Goal: Book appointment/travel/reservation

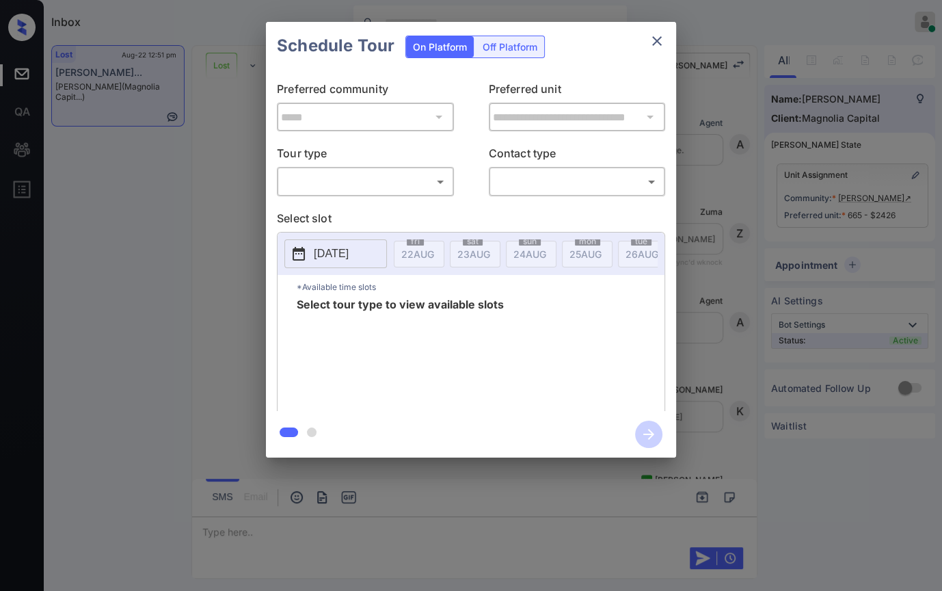
scroll to position [9501, 0]
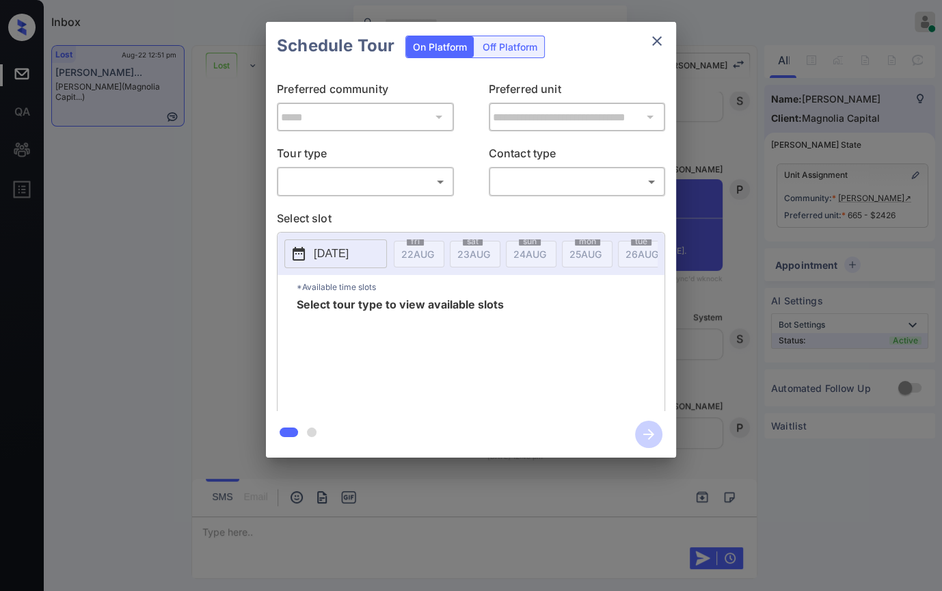
click at [350, 174] on body "Inbox Danielle Dela Cruz Online Set yourself offline Set yourself on break Prof…" at bounding box center [471, 295] width 942 height 591
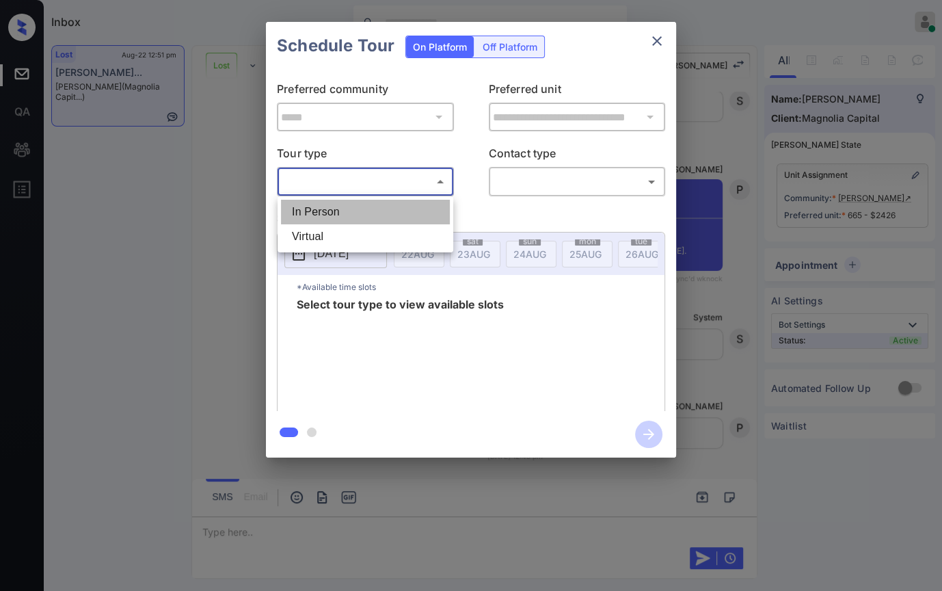
click at [328, 208] on li "In Person" at bounding box center [365, 212] width 169 height 25
type input "********"
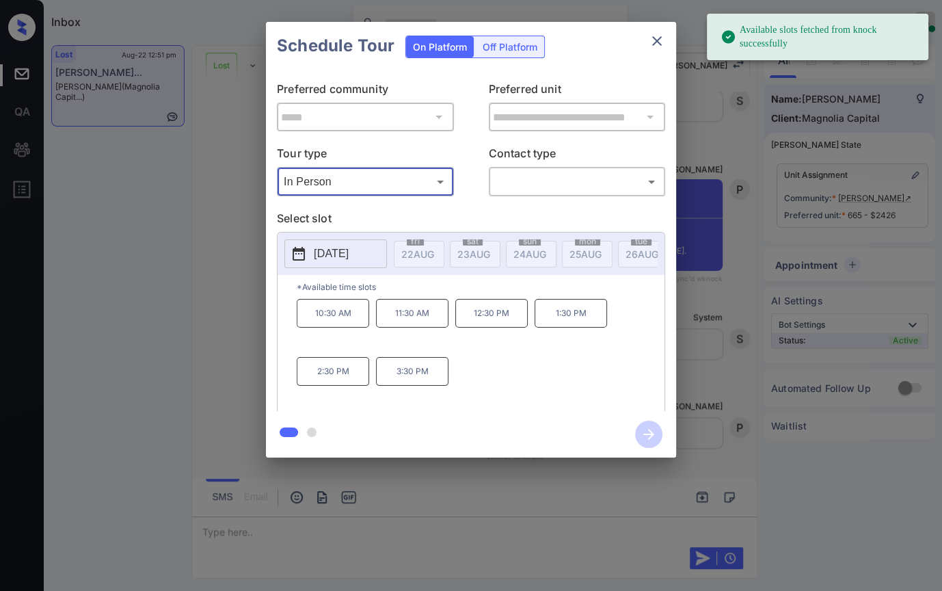
click at [333, 258] on p "2025-08-29" at bounding box center [331, 254] width 35 height 16
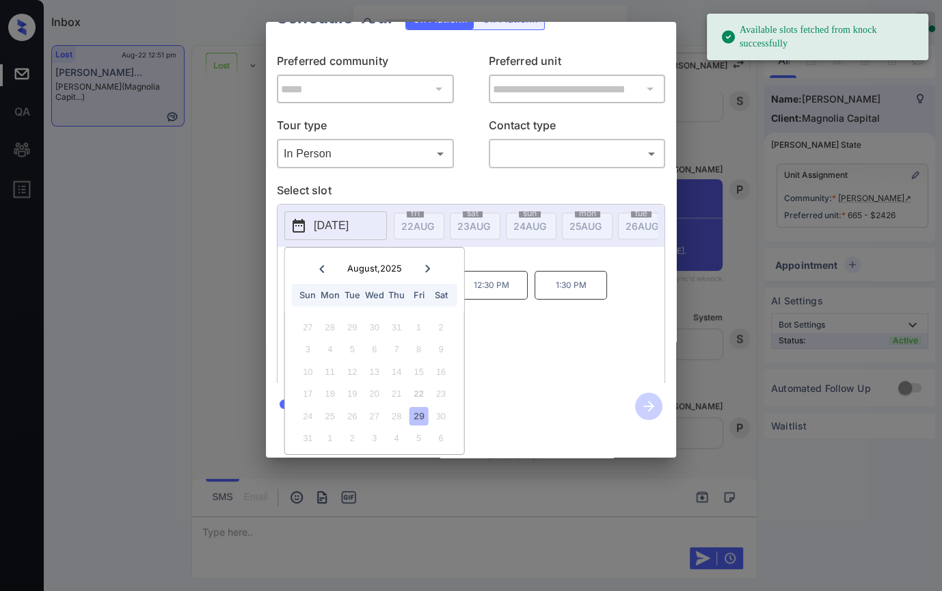
scroll to position [39, 0]
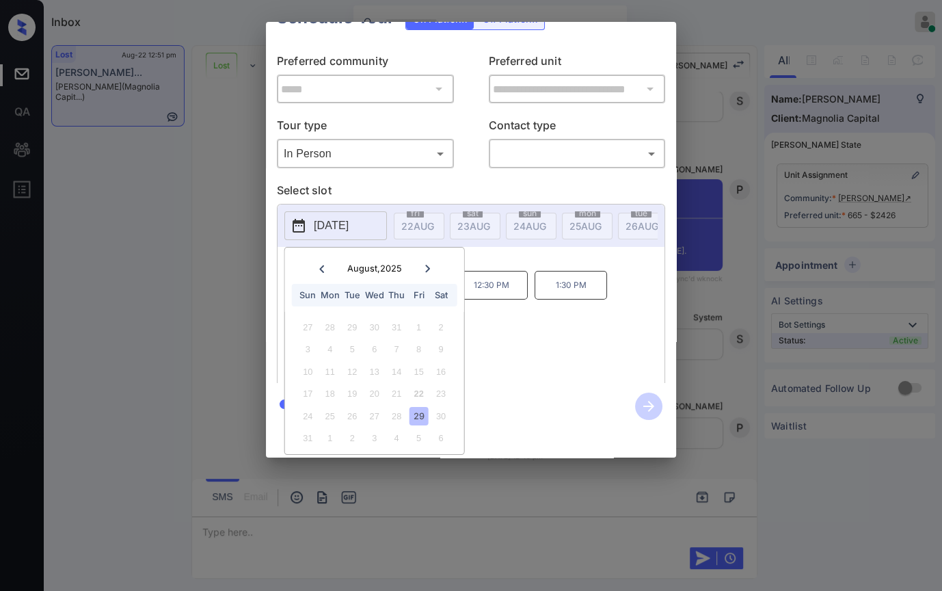
click at [427, 265] on icon at bounding box center [427, 269] width 5 height 8
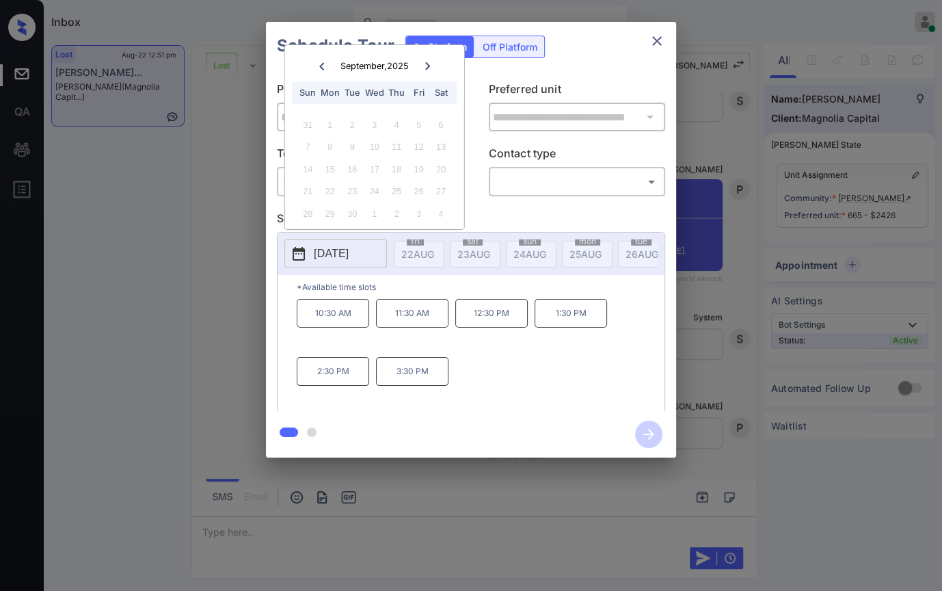
click at [349, 256] on p "2025-08-29" at bounding box center [331, 254] width 35 height 16
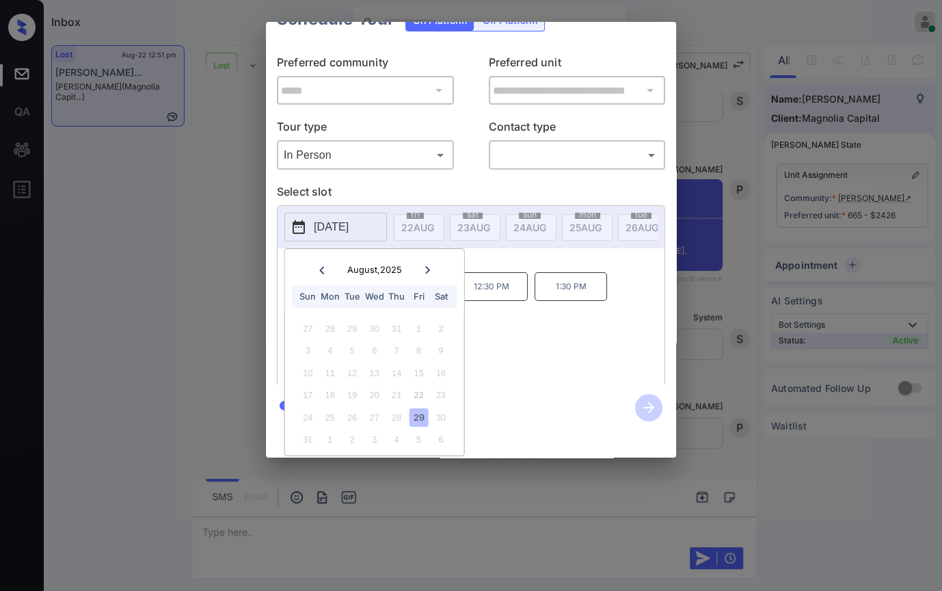
scroll to position [39, 0]
click at [427, 265] on icon at bounding box center [427, 269] width 8 height 8
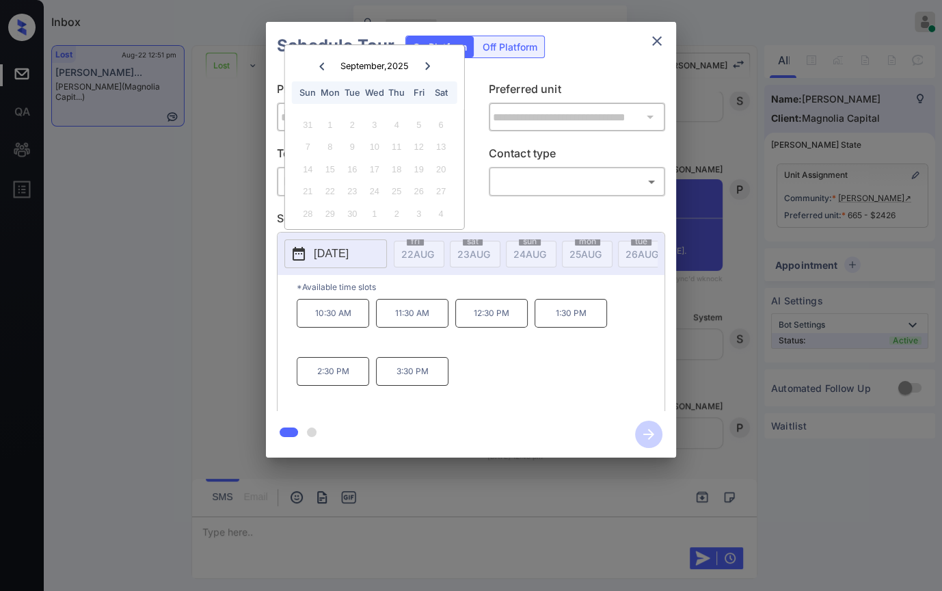
scroll to position [0, 0]
click at [657, 38] on icon "close" at bounding box center [657, 41] width 16 height 16
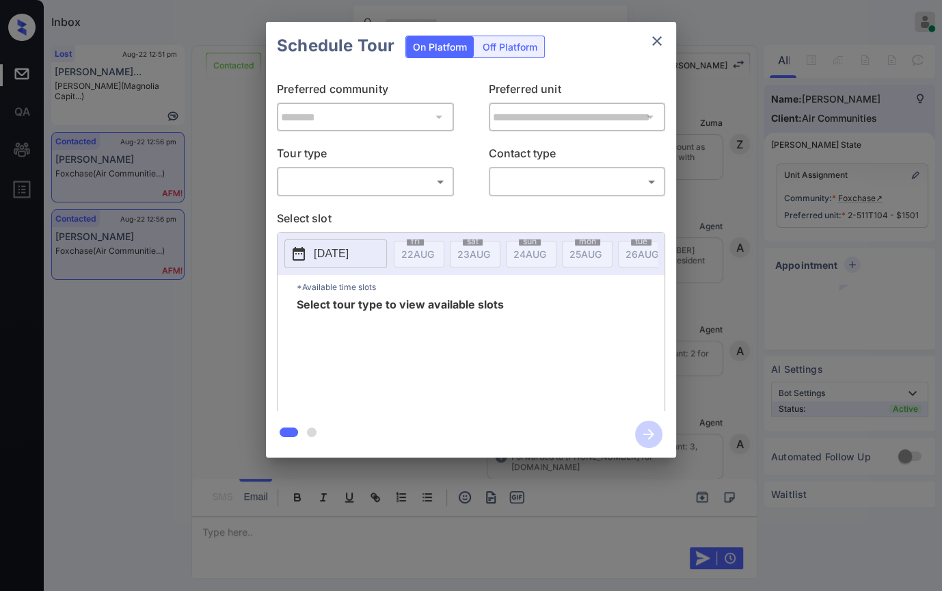
scroll to position [3443, 0]
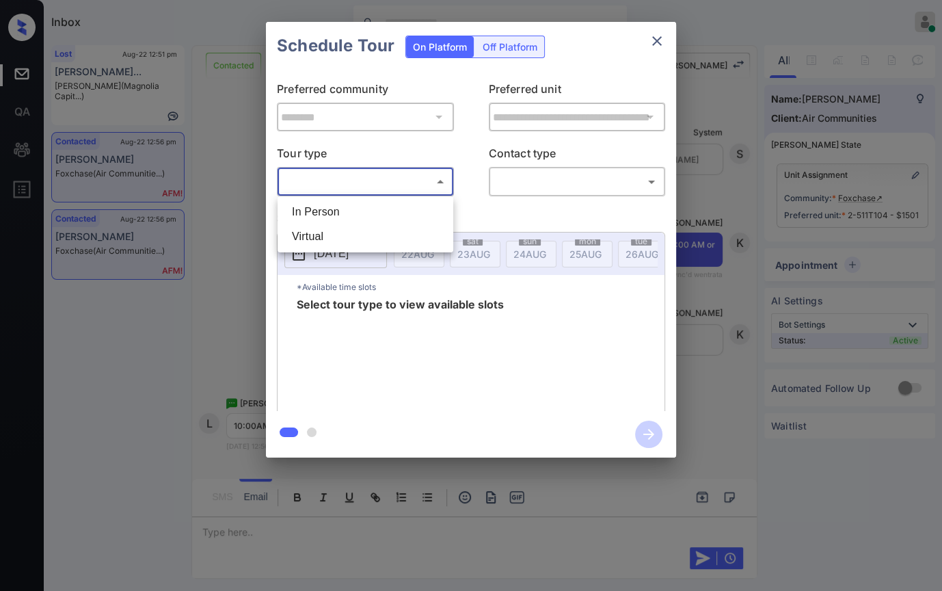
click at [399, 175] on body "Inbox Danielle Dela Cruz Online Set yourself offline Set yourself on break Prof…" at bounding box center [471, 295] width 942 height 591
click at [325, 213] on li "In Person" at bounding box center [365, 212] width 169 height 25
type input "********"
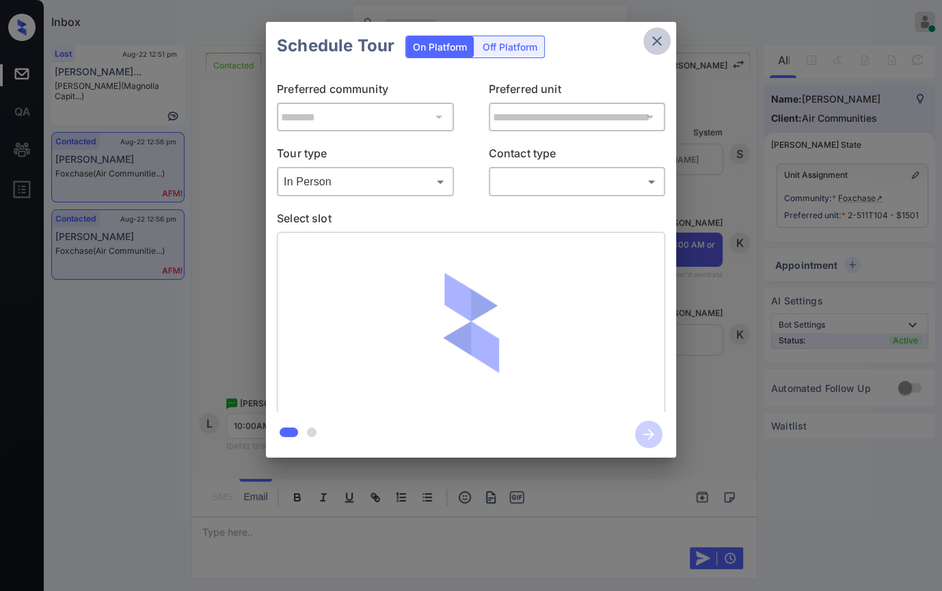
click at [649, 47] on icon "close" at bounding box center [657, 41] width 16 height 16
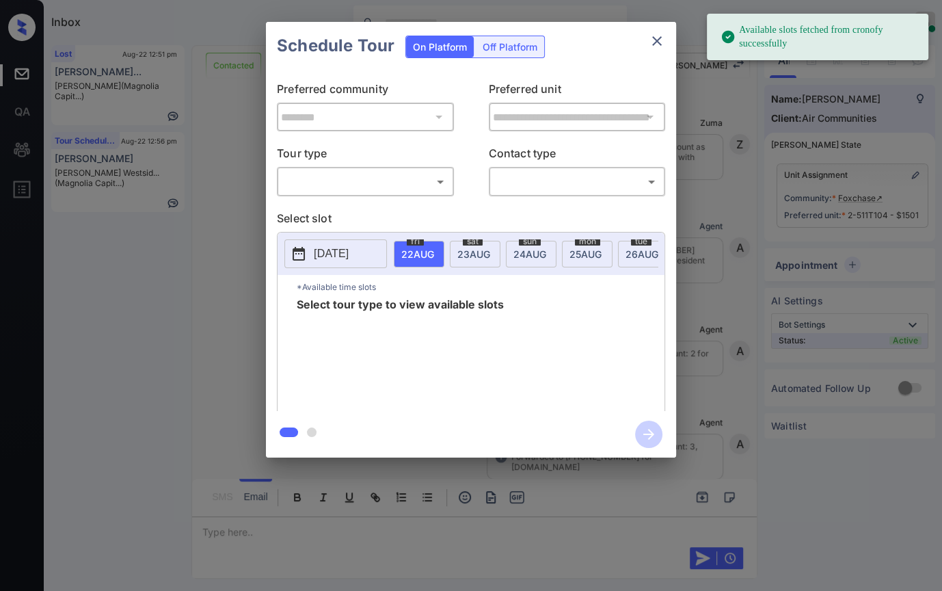
scroll to position [3215, 0]
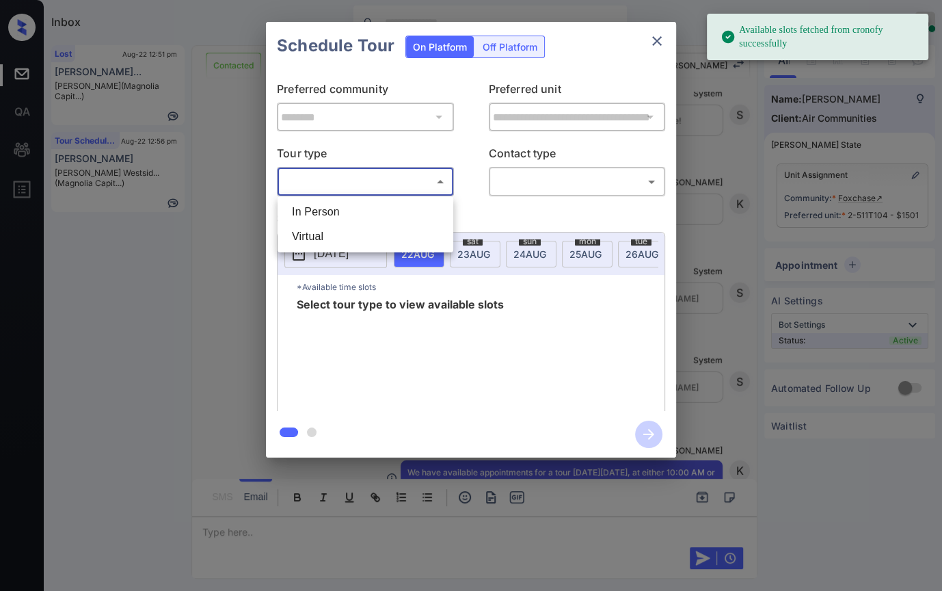
click at [334, 180] on body "Available slots fetched from cronofy successfully Inbox Danielle Dela Cruz Onli…" at bounding box center [471, 295] width 942 height 591
click at [334, 211] on li "In Person" at bounding box center [365, 212] width 169 height 25
type input "********"
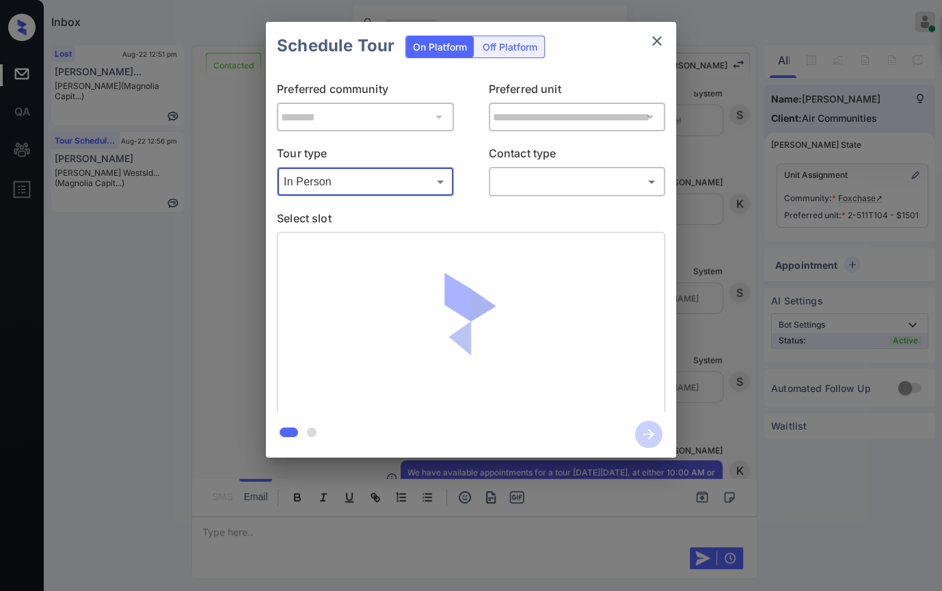
click at [535, 183] on body "Available slots fetched from cronofy successfully Inbox Danielle Dela Cruz Onli…" at bounding box center [471, 295] width 942 height 591
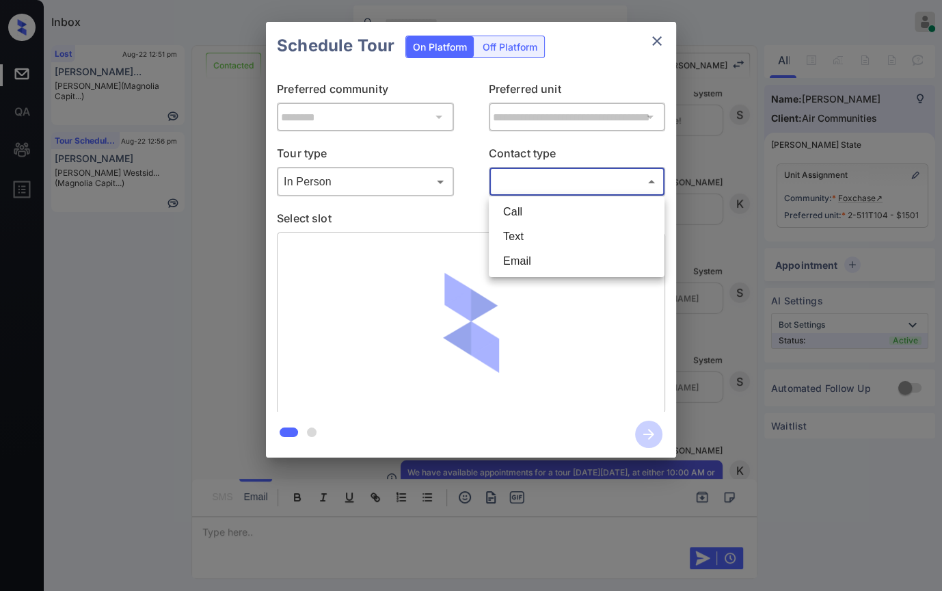
click at [518, 231] on li "Text" at bounding box center [576, 236] width 169 height 25
type input "****"
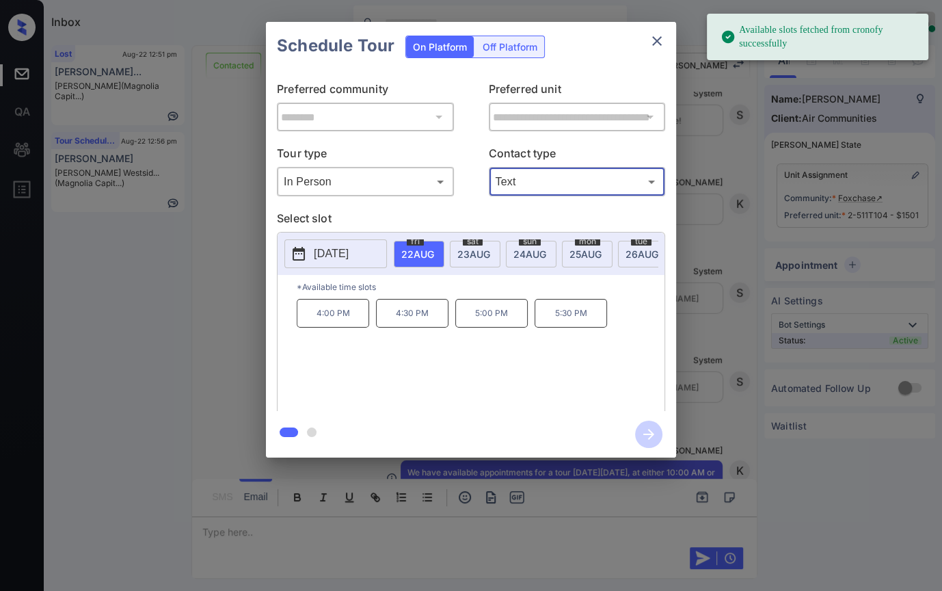
click at [434, 250] on span "25 AUG" at bounding box center [417, 254] width 33 height 12
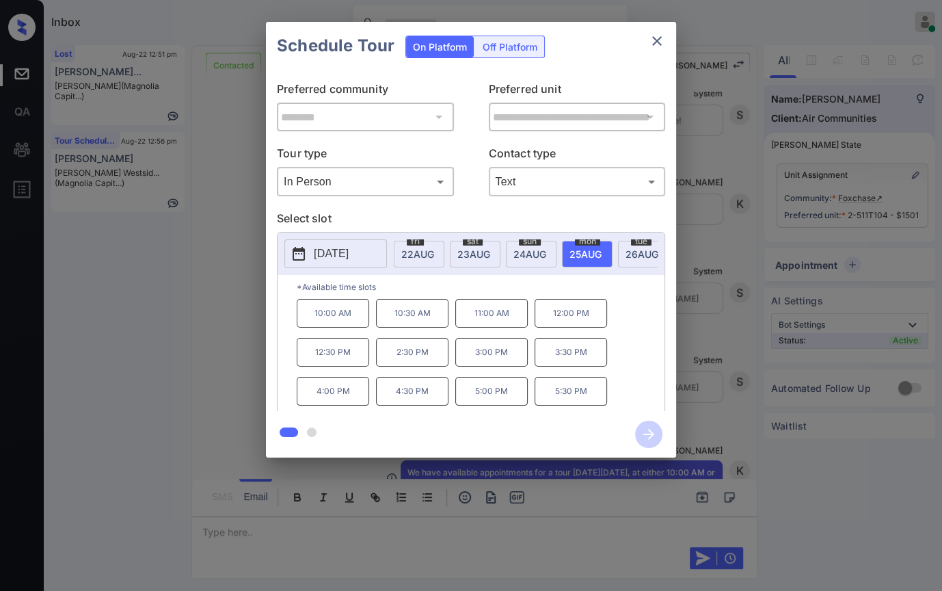
click at [325, 313] on p "10:00 AM" at bounding box center [333, 313] width 72 height 29
click at [648, 436] on icon "button" at bounding box center [648, 434] width 27 height 27
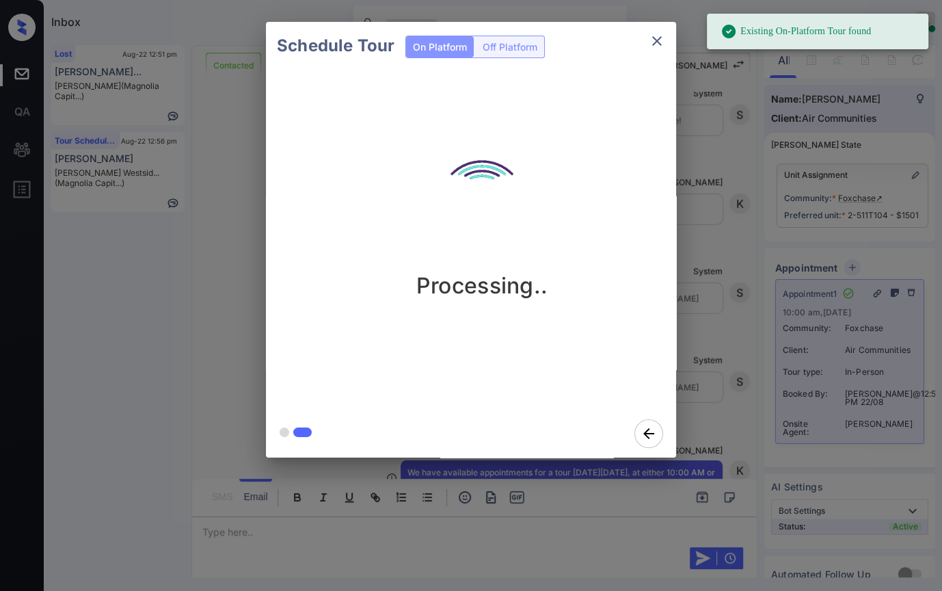
click at [657, 42] on icon "close" at bounding box center [657, 41] width 10 height 10
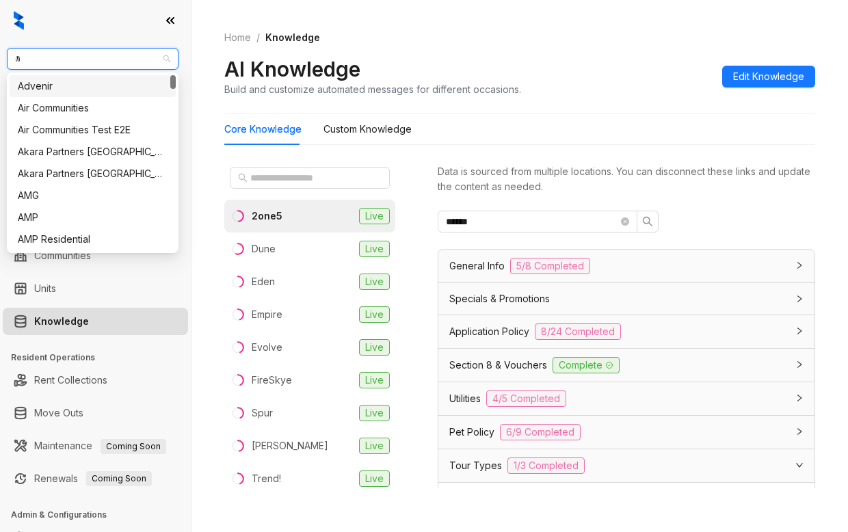
scroll to position [433, 0]
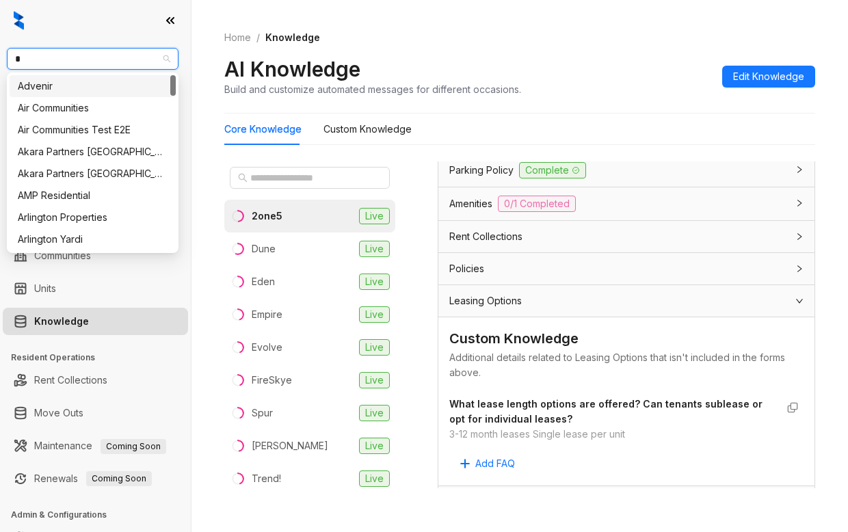
type input "**"
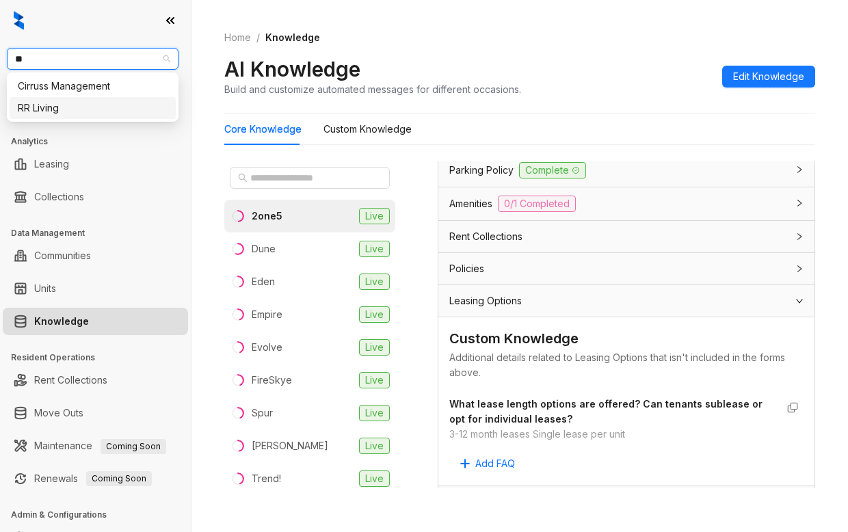
click at [46, 108] on div "RR Living" at bounding box center [93, 108] width 150 height 15
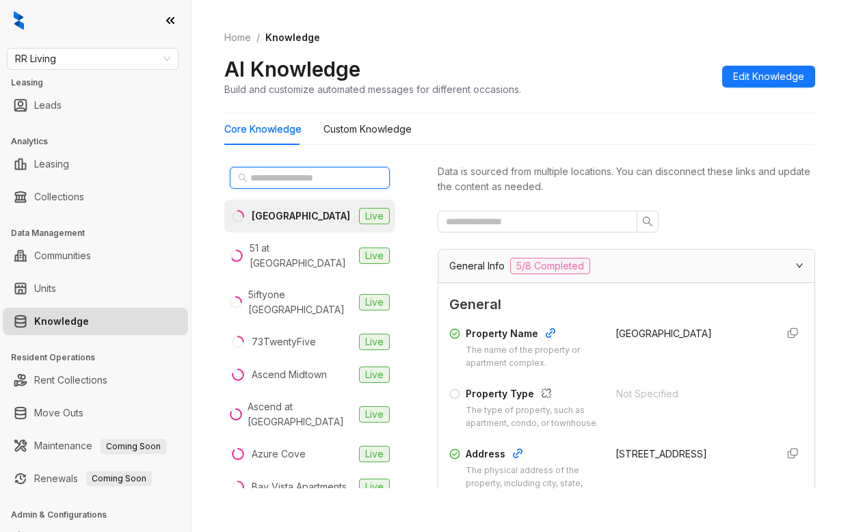
click at [284, 177] on input "text" at bounding box center [310, 177] width 120 height 15
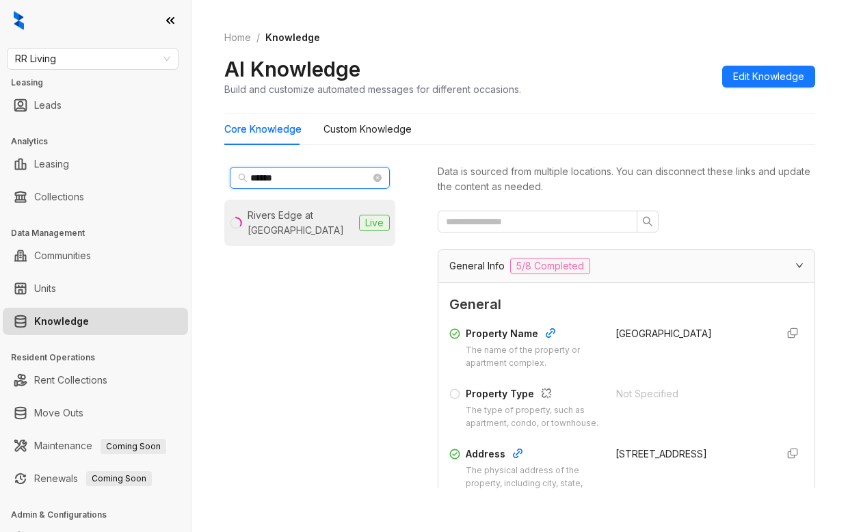
type input "******"
click at [317, 222] on div "Rivers Edge at [GEOGRAPHIC_DATA]" at bounding box center [301, 223] width 106 height 30
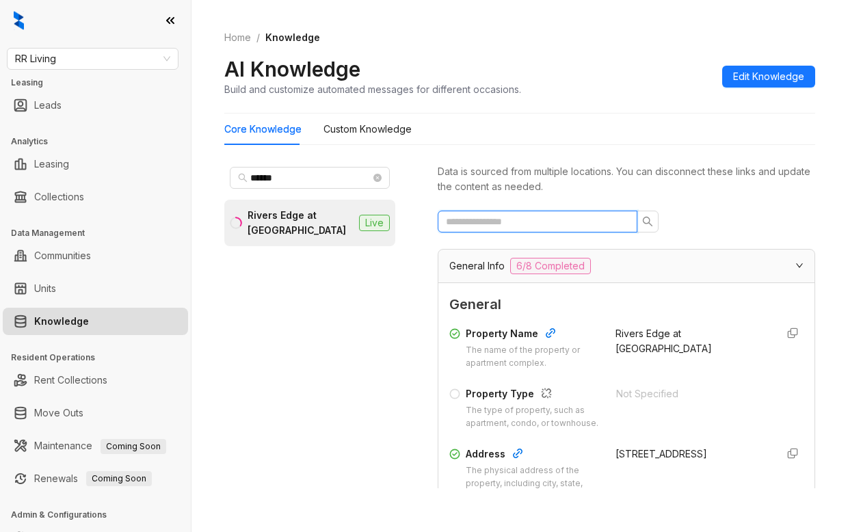
click at [509, 222] on input "text" at bounding box center [532, 221] width 172 height 15
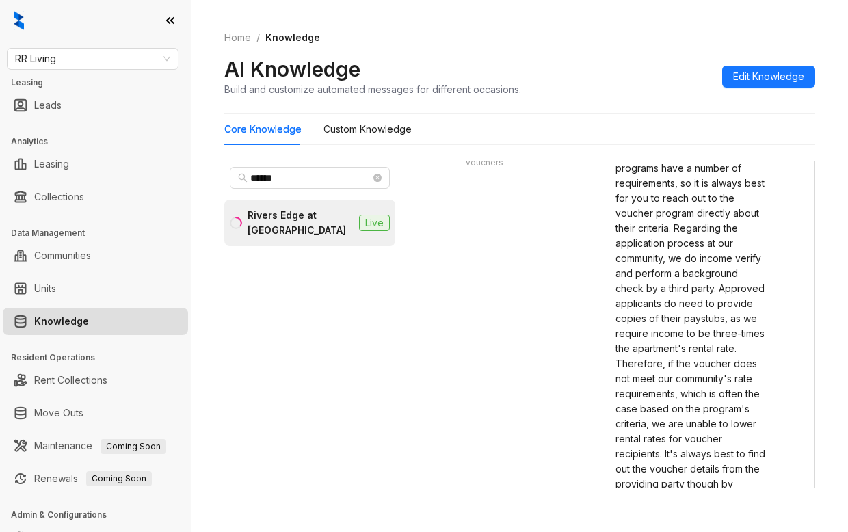
scroll to position [1231, 0]
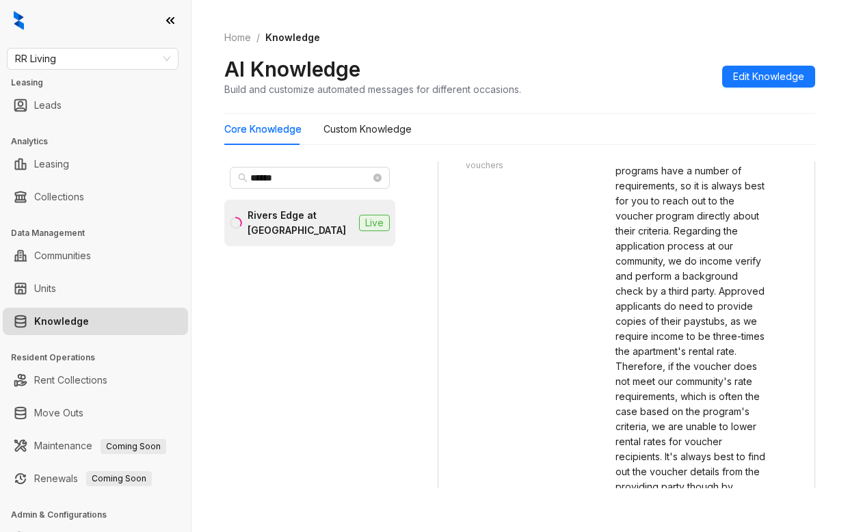
type input "******"
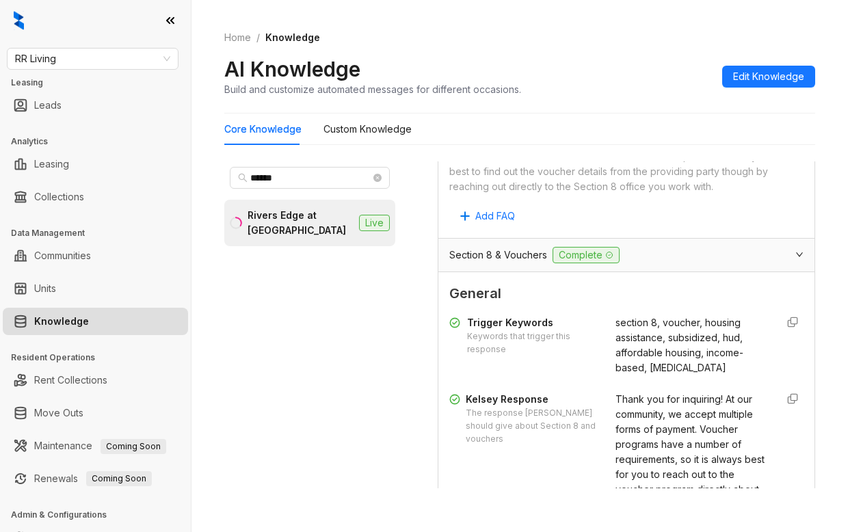
scroll to position [821, 0]
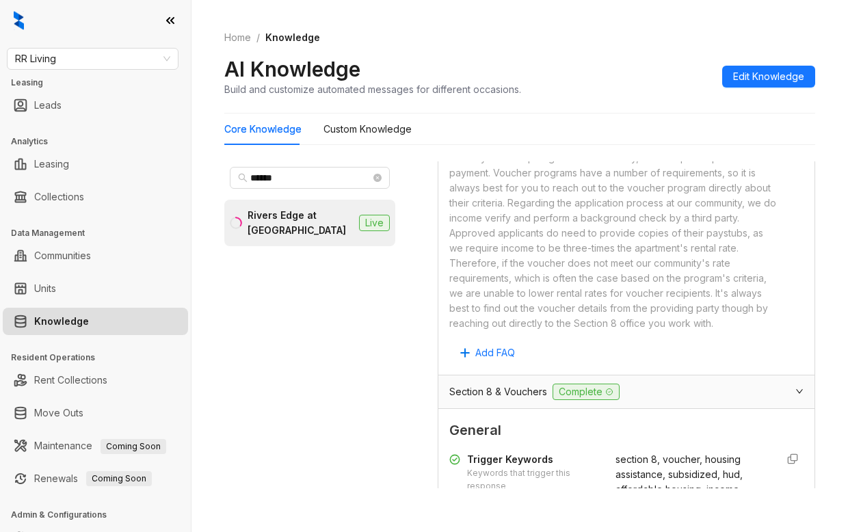
click at [559, 308] on div "Thank you for inquiring! At our community, we accept multiple forms of payment.…" at bounding box center [612, 240] width 327 height 181
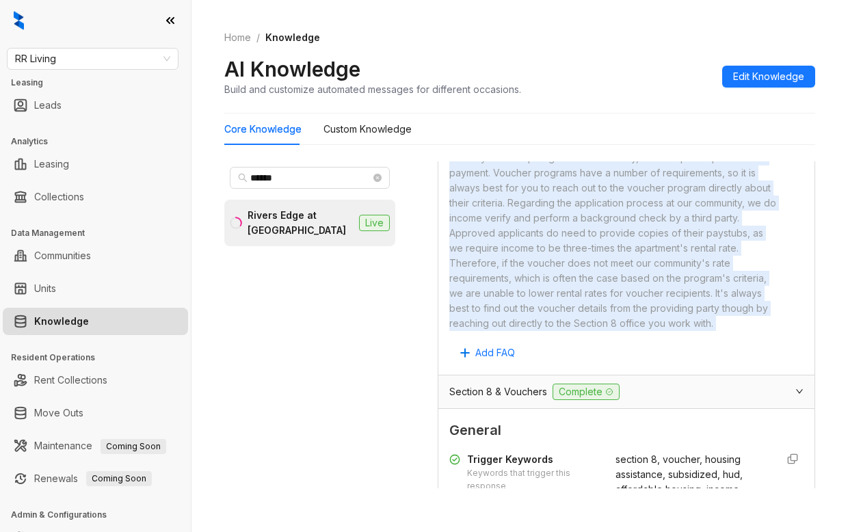
click at [559, 308] on div "Thank you for inquiring! At our community, we accept multiple forms of payment.…" at bounding box center [612, 240] width 327 height 181
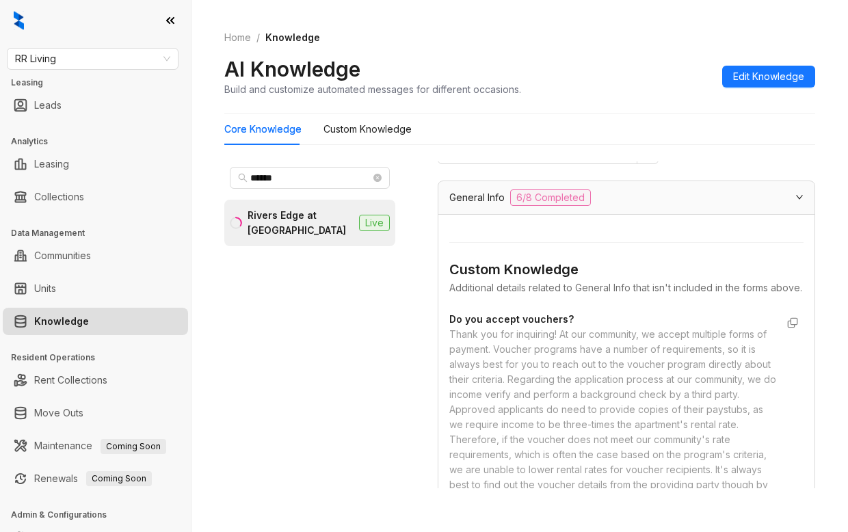
scroll to position [0, 0]
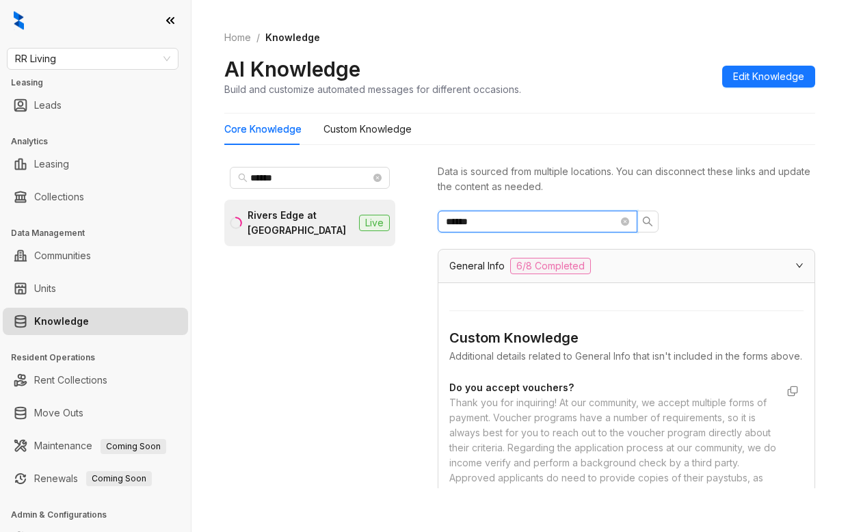
click at [523, 221] on input "******" at bounding box center [532, 221] width 172 height 15
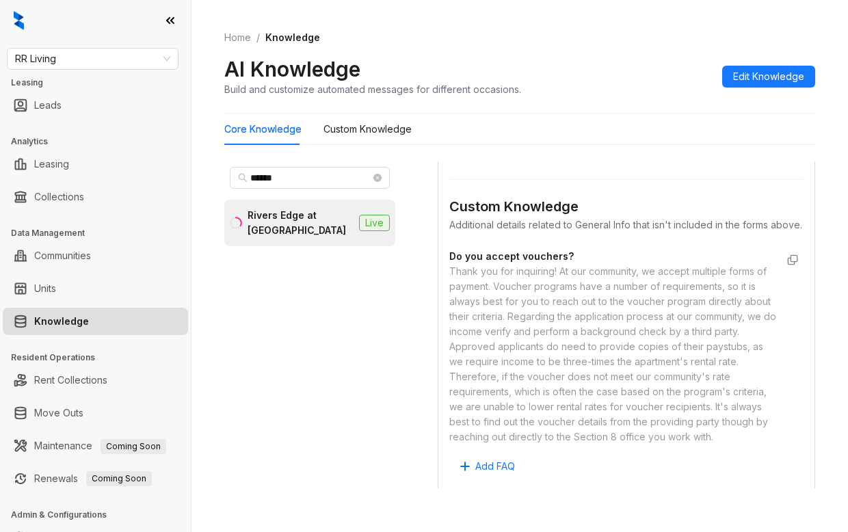
scroll to position [137, 0]
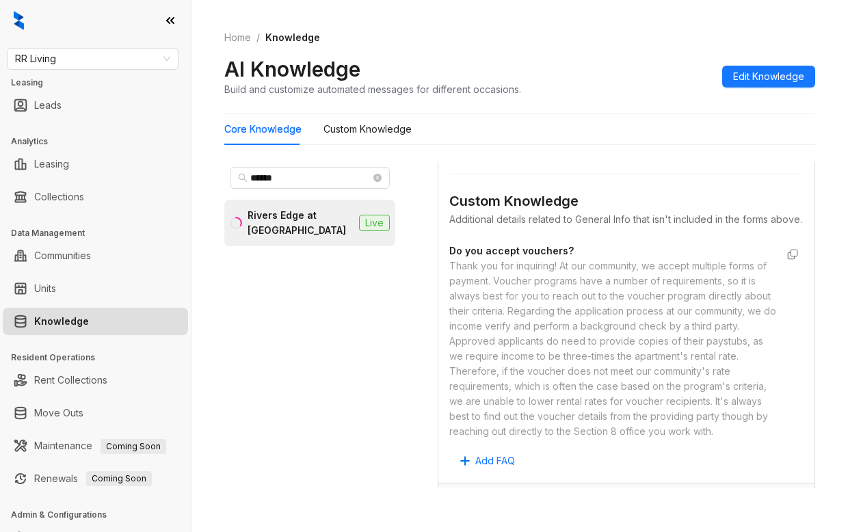
click at [550, 306] on div "Thank you for inquiring! At our community, we accept multiple forms of payment.…" at bounding box center [612, 349] width 327 height 181
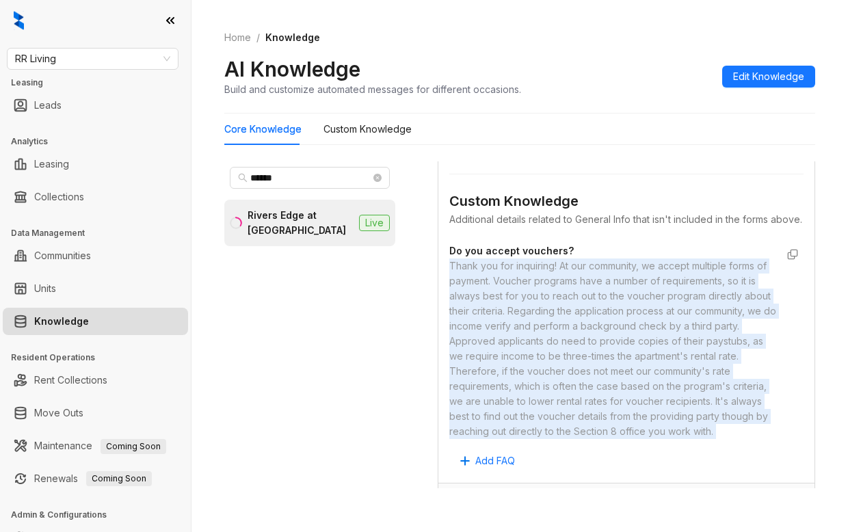
click at [550, 306] on div "Thank you for inquiring! At our community, we accept multiple forms of payment.…" at bounding box center [612, 349] width 327 height 181
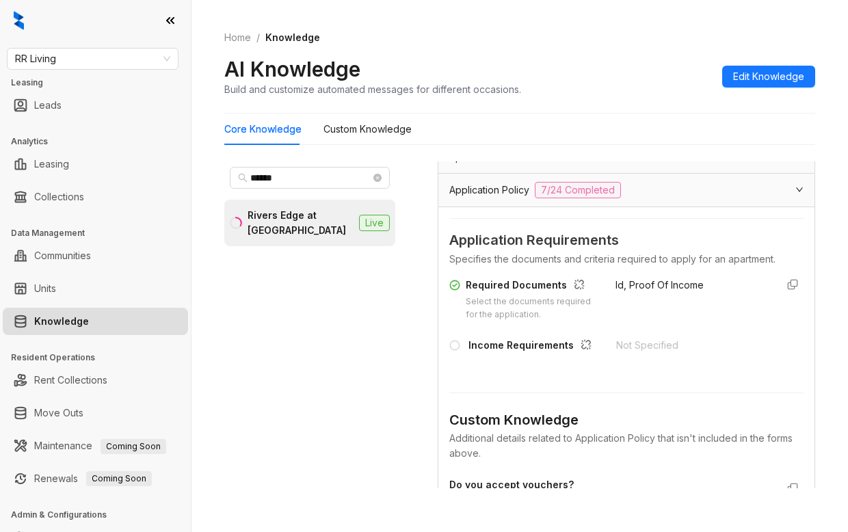
scroll to position [410, 0]
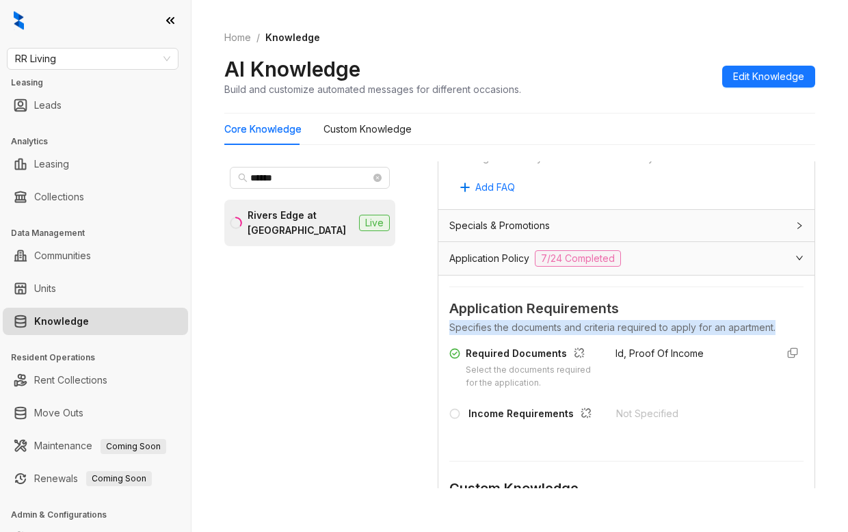
drag, startPoint x: 477, startPoint y: 385, endPoint x: 545, endPoint y: 381, distance: 67.8
click at [517, 386] on div "Application Requirements Specifies the documents and criteria required to apply…" at bounding box center [626, 530] width 376 height 509
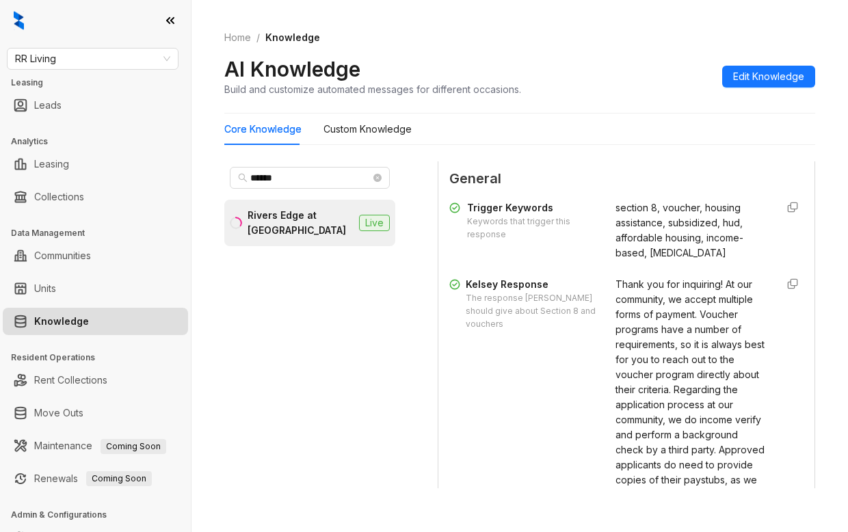
scroll to position [1094, 0]
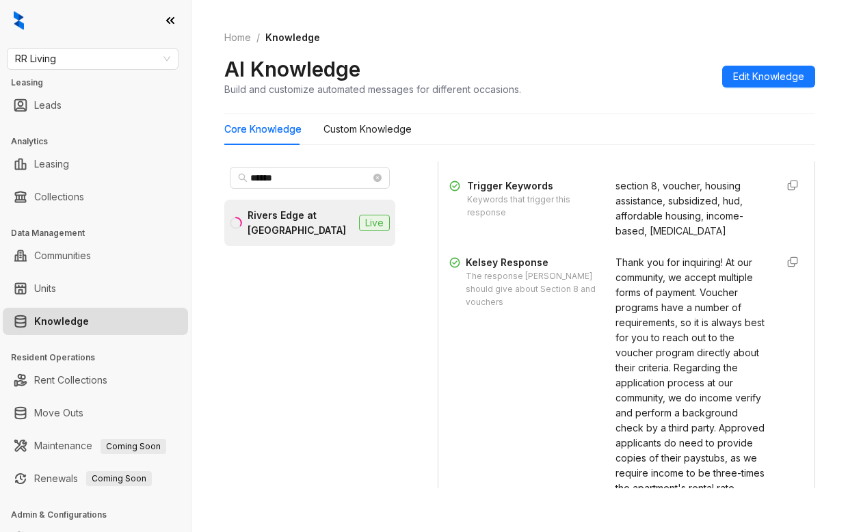
click at [640, 389] on span "Thank you for inquiring! At our community, we accept multiple forms of payment.…" at bounding box center [690, 457] width 150 height 403
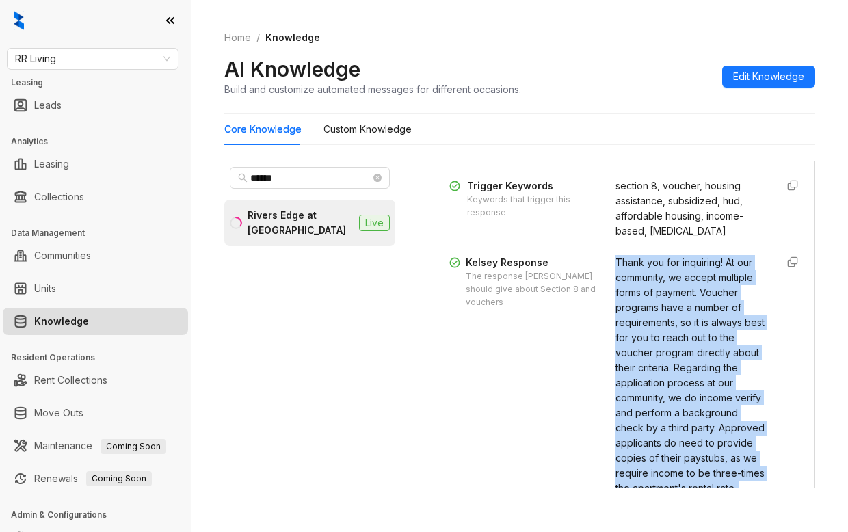
click at [640, 389] on span "Thank you for inquiring! At our community, we accept multiple forms of payment.…" at bounding box center [690, 457] width 150 height 403
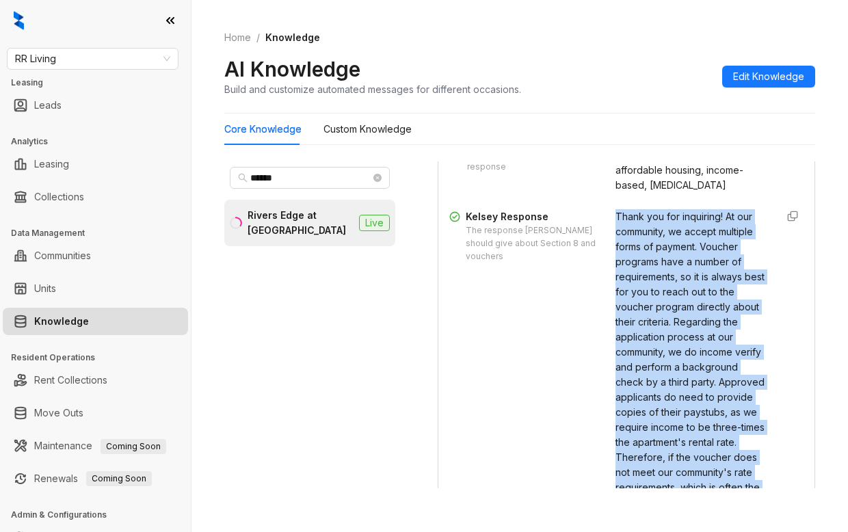
scroll to position [1231, 0]
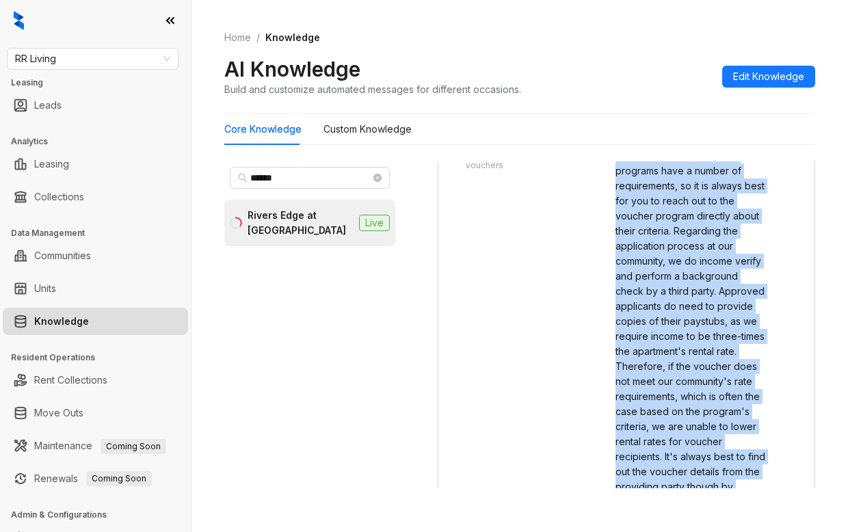
copy div "Thank you for inquiring! At our community, we accept multiple forms of payment.…"
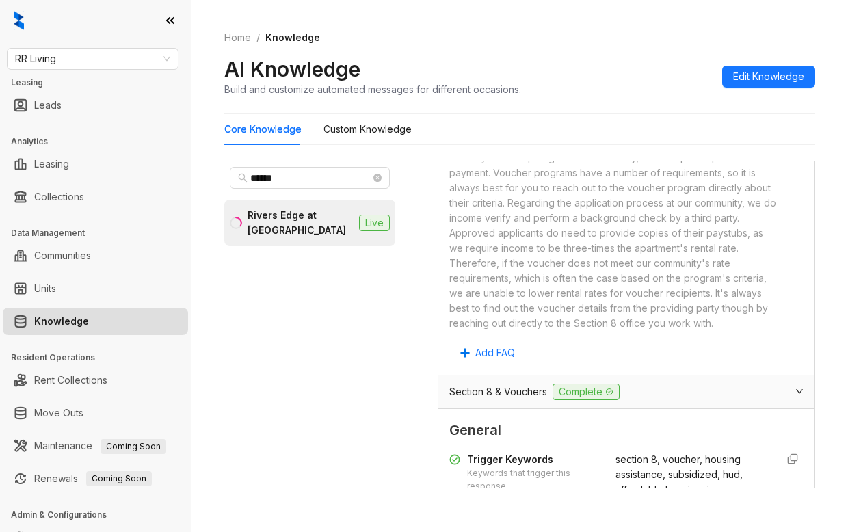
scroll to position [1026, 0]
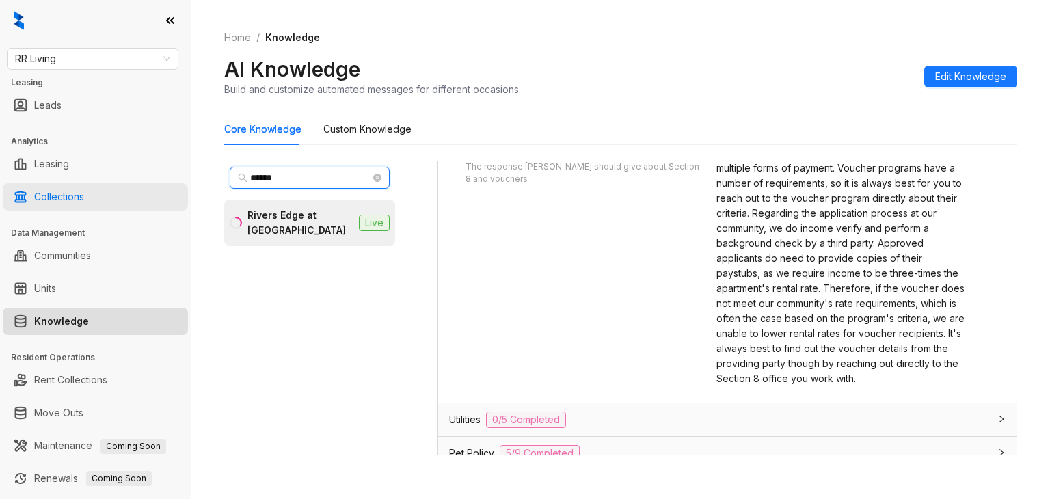
drag, startPoint x: 317, startPoint y: 176, endPoint x: 161, endPoint y: 194, distance: 157.6
click at [161, 195] on div "RR Living Leasing Leads Analytics Leasing Collections Data Management Communiti…" at bounding box center [525, 249] width 1050 height 499
type input "**"
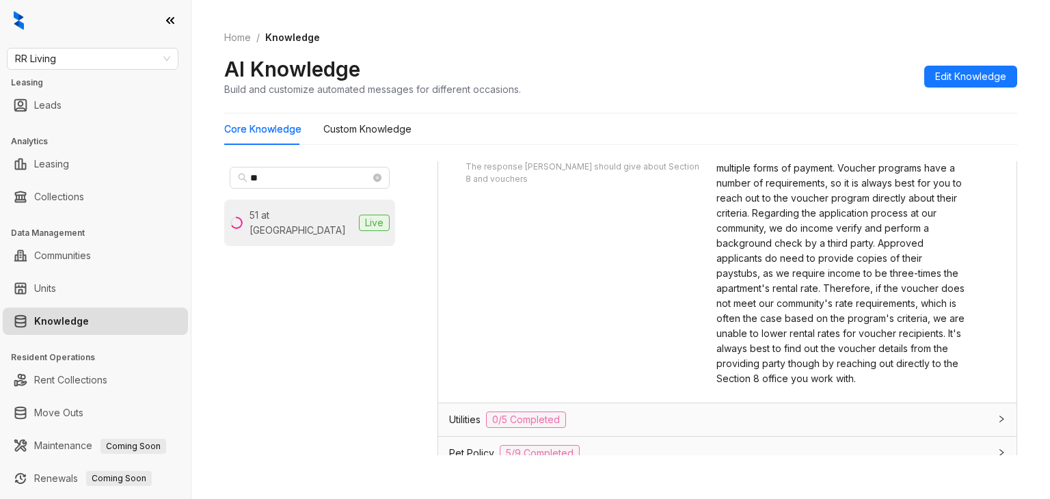
click at [289, 215] on div "51 at Southaven" at bounding box center [302, 223] width 104 height 30
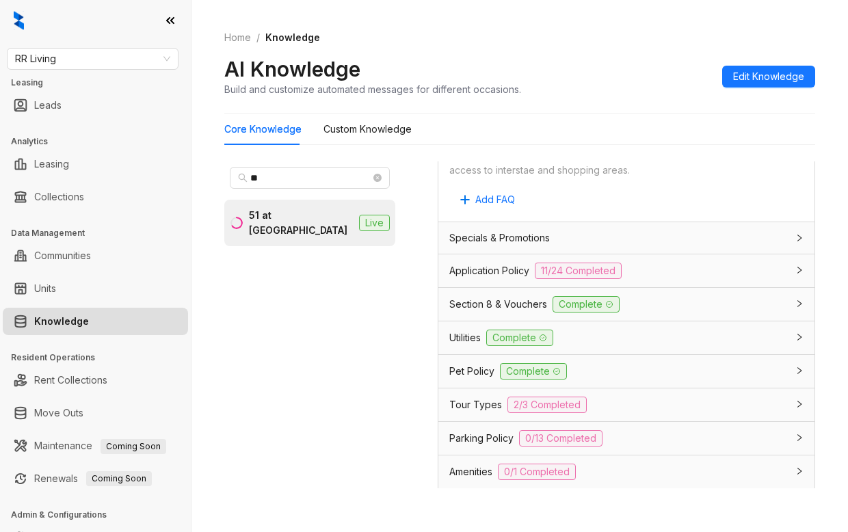
scroll to position [1231, 0]
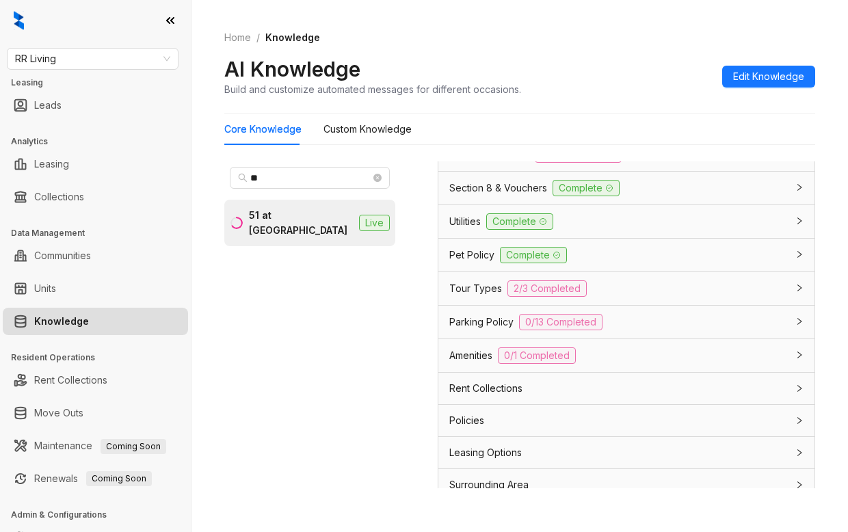
click at [488, 296] on span "Tour Types" at bounding box center [475, 288] width 53 height 15
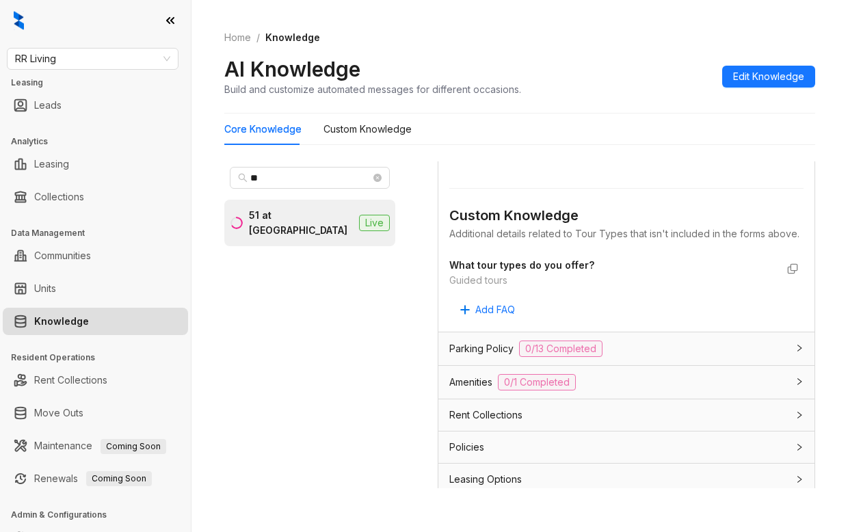
scroll to position [1436, 0]
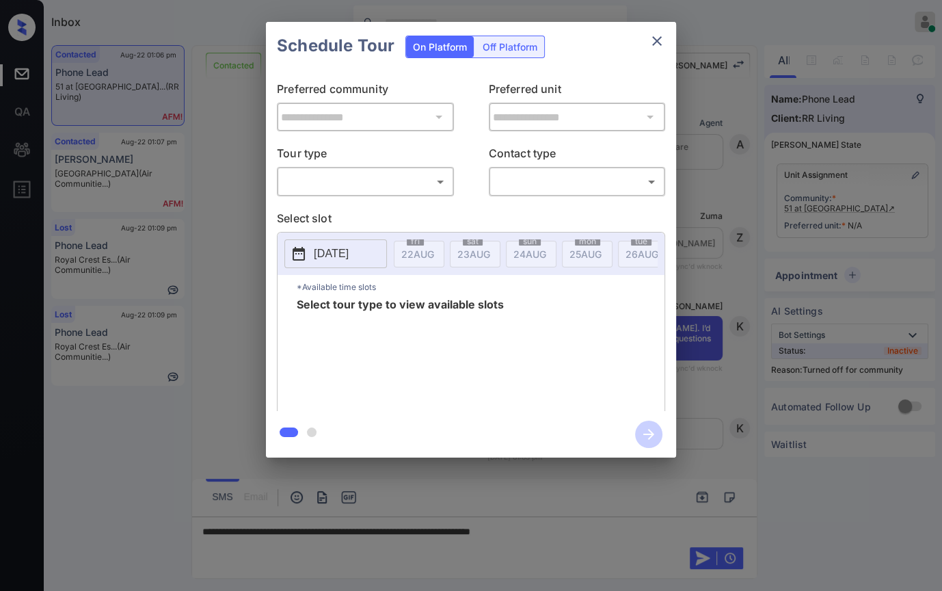
scroll to position [304, 0]
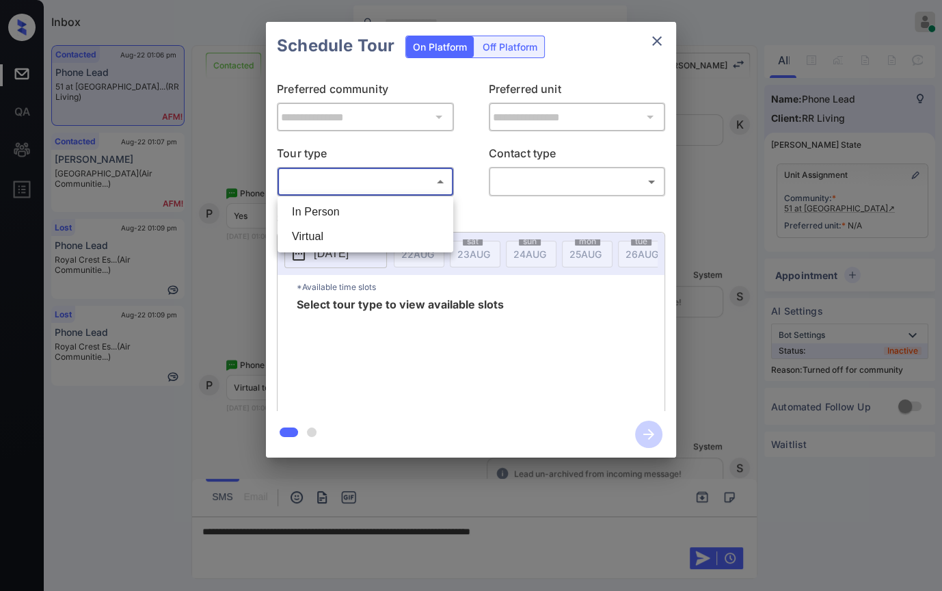
click at [369, 176] on body "Inbox Danielle Dela Cruz Online Set yourself offline Set yourself on break Prof…" at bounding box center [471, 295] width 942 height 591
click at [652, 43] on div at bounding box center [471, 295] width 942 height 591
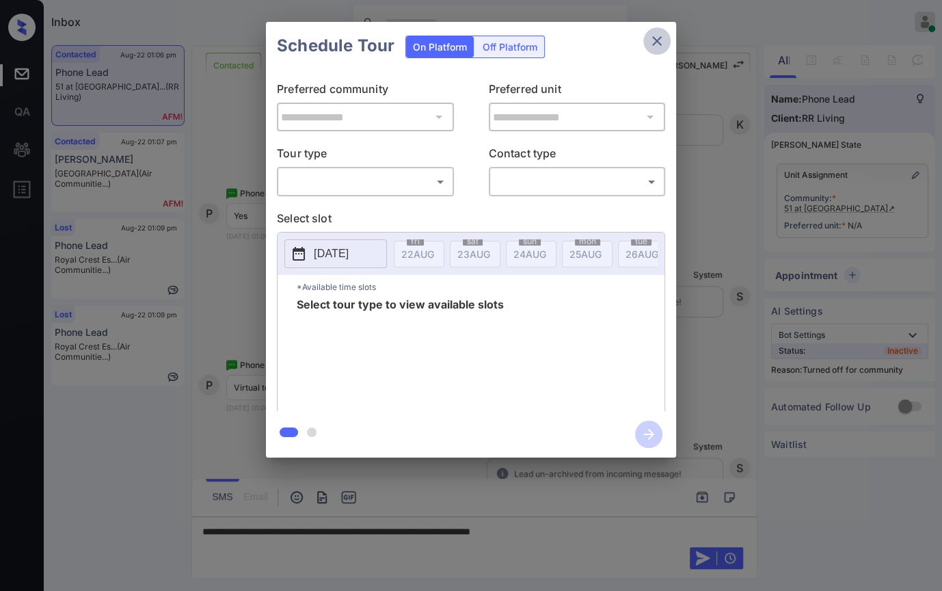
click at [657, 40] on icon "close" at bounding box center [657, 41] width 16 height 16
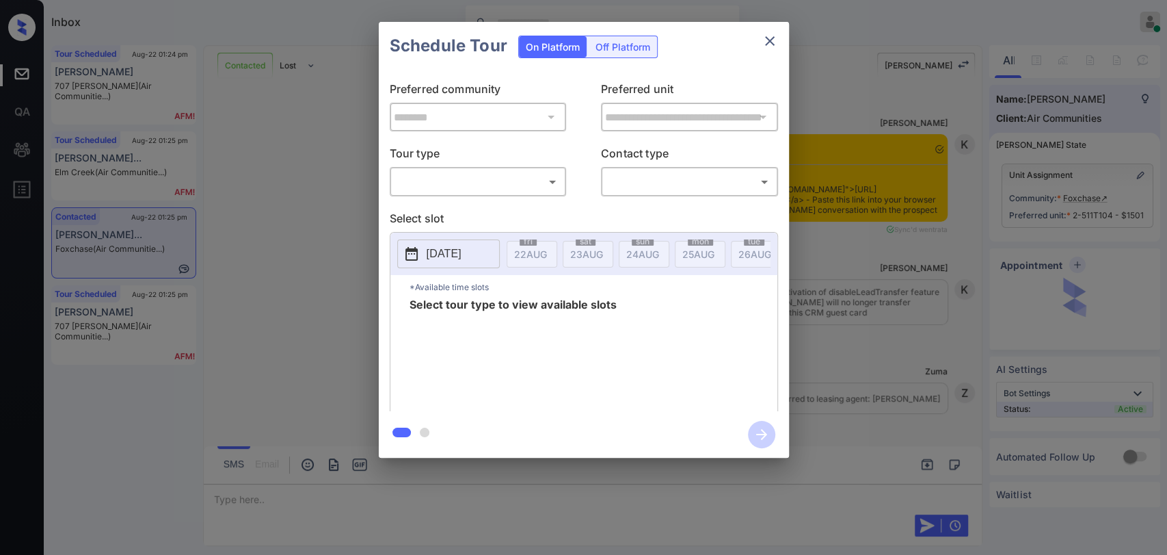
scroll to position [1555, 0]
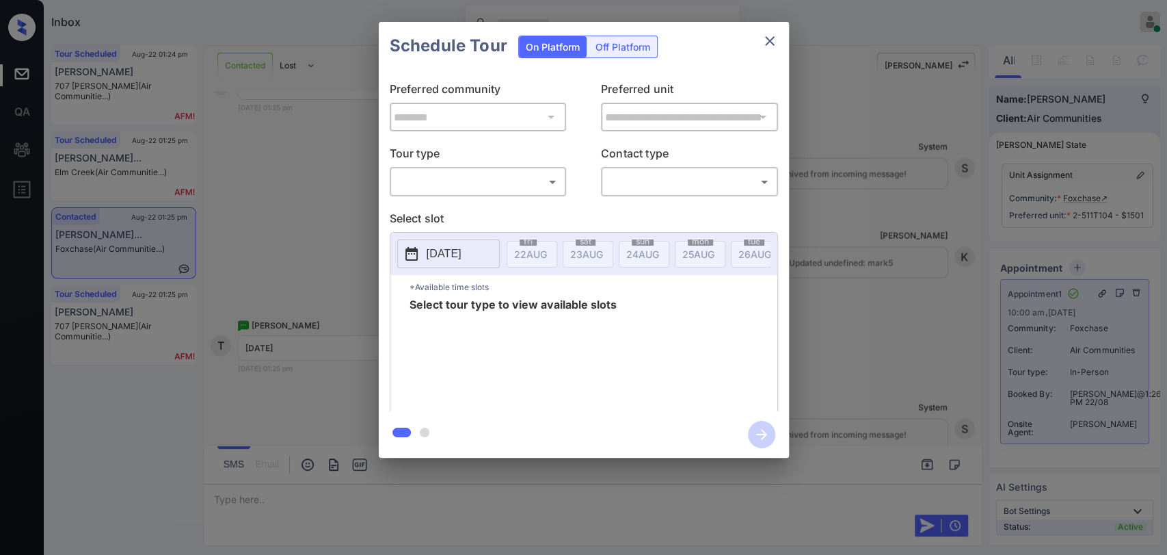
click at [335, 171] on div "**********" at bounding box center [583, 239] width 1167 height 479
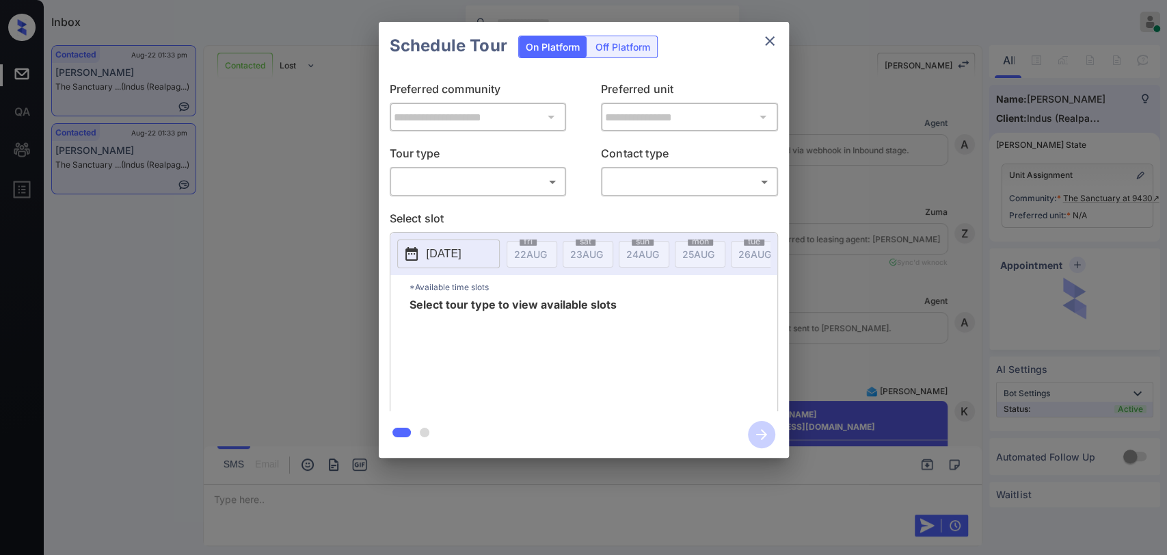
scroll to position [510, 0]
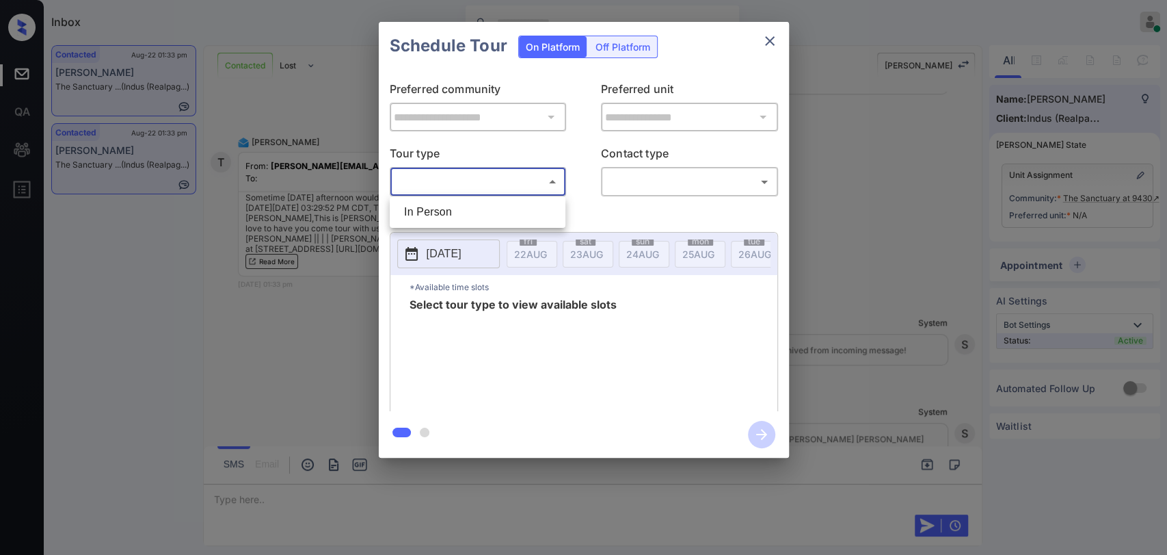
click at [486, 177] on body "Inbox [PERSON_NAME] [PERSON_NAME] Online Set yourself offline Set yourself on b…" at bounding box center [583, 277] width 1167 height 555
click at [428, 204] on li "In Person" at bounding box center [477, 212] width 169 height 25
type input "********"
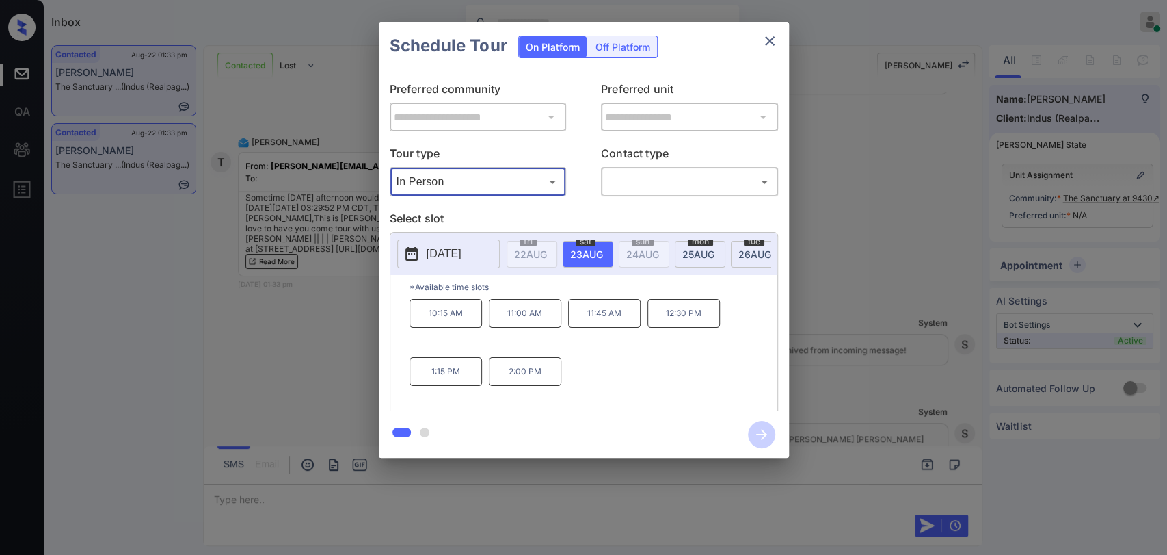
click at [764, 41] on icon "close" at bounding box center [770, 41] width 16 height 16
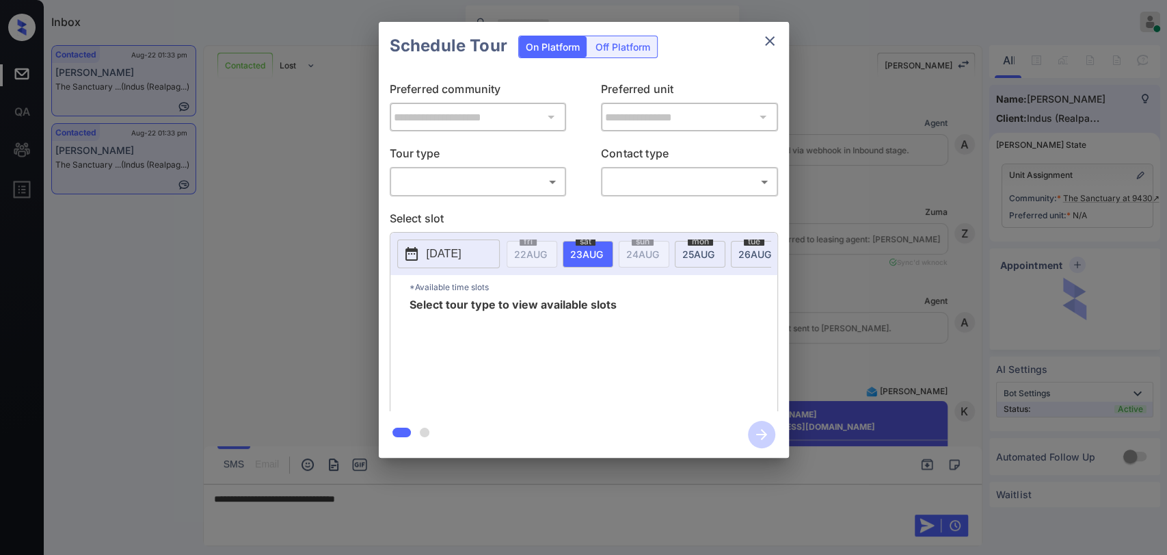
scroll to position [510, 0]
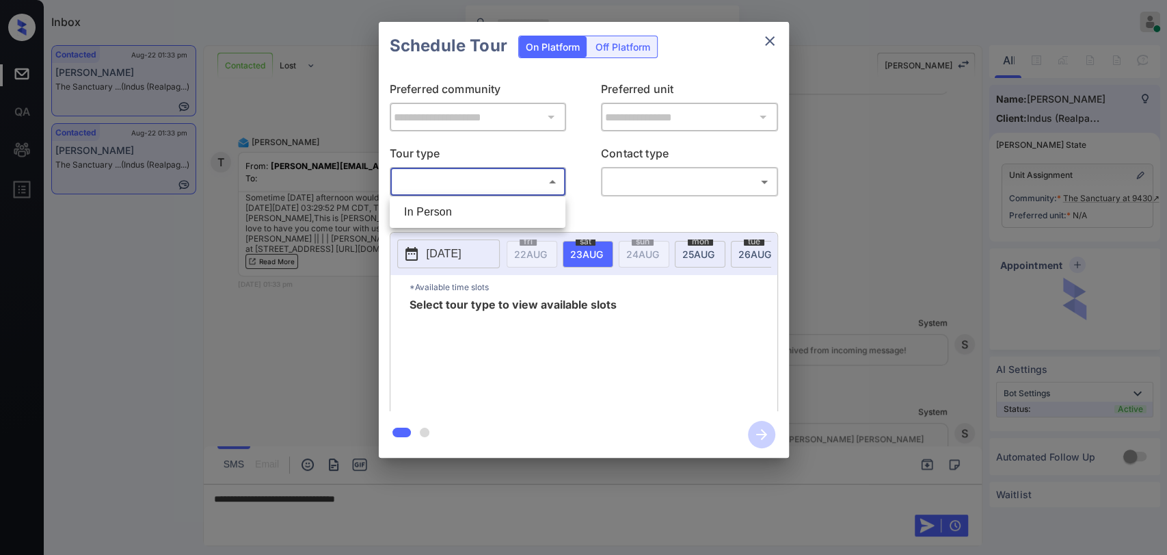
click at [488, 181] on body "Inbox [PERSON_NAME] [PERSON_NAME] Online Set yourself offline Set yourself on b…" at bounding box center [583, 277] width 1167 height 555
click at [462, 214] on li "In Person" at bounding box center [477, 212] width 169 height 25
type input "********"
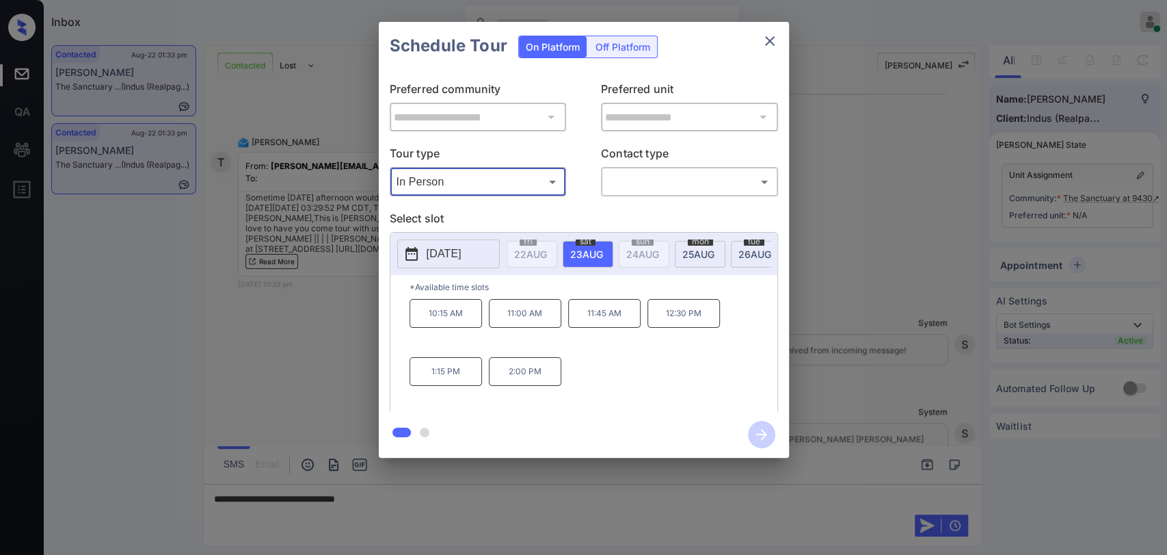
click at [776, 40] on icon "close" at bounding box center [770, 41] width 16 height 16
